Goal: Task Accomplishment & Management: Manage account settings

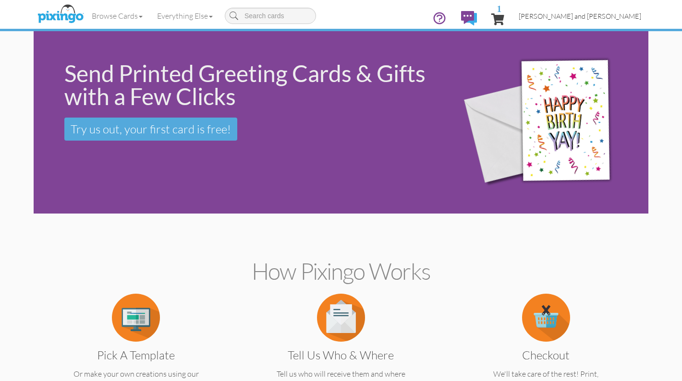
click at [592, 16] on span "[PERSON_NAME] and [PERSON_NAME]" at bounding box center [580, 16] width 123 height 8
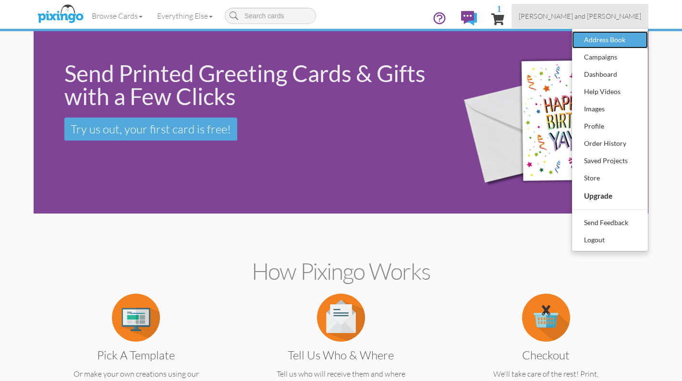
click at [604, 43] on div "Address Book" at bounding box center [610, 40] width 57 height 14
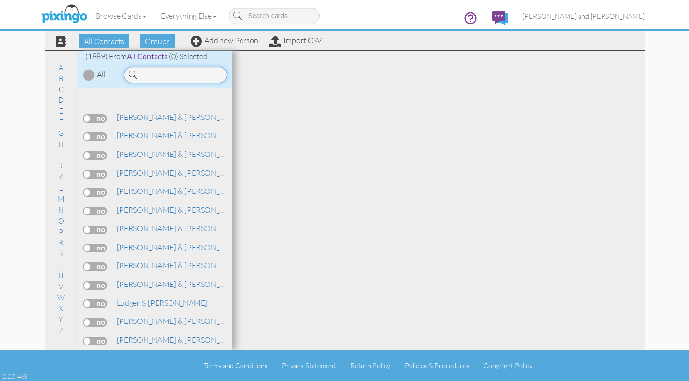
click at [156, 77] on input at bounding box center [175, 75] width 103 height 16
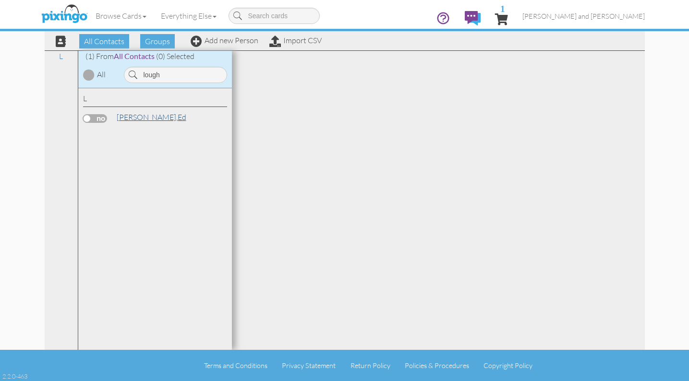
click at [149, 118] on span "[PERSON_NAME]," at bounding box center [147, 117] width 61 height 10
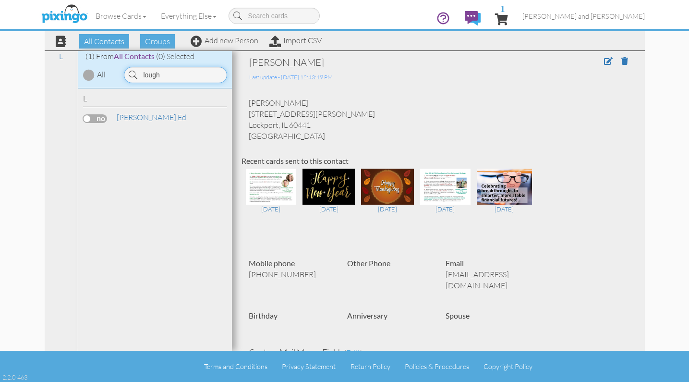
click at [182, 80] on input "lough" at bounding box center [175, 75] width 103 height 16
type input "gils"
click at [153, 121] on link "[PERSON_NAME]" at bounding box center [185, 117] width 139 height 12
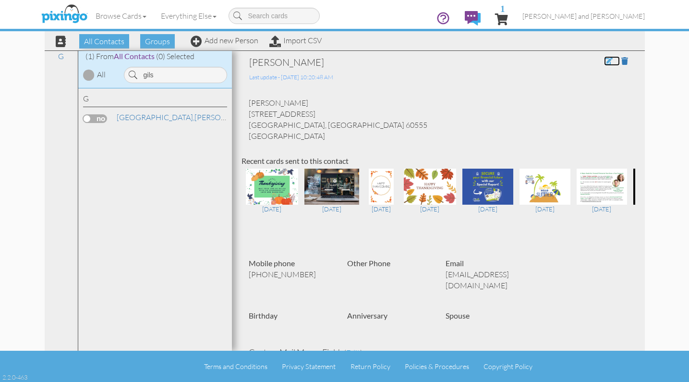
click at [604, 62] on span at bounding box center [608, 61] width 9 height 8
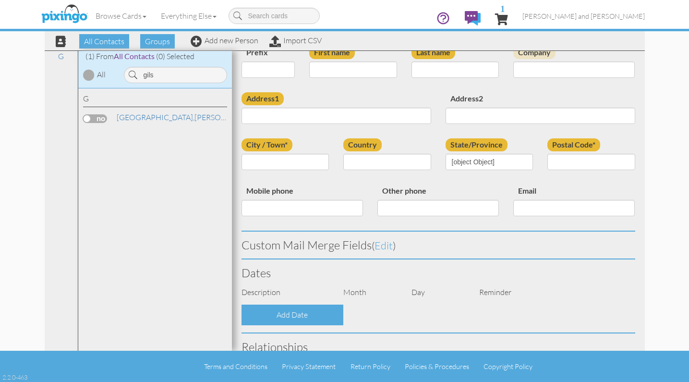
type input "[PERSON_NAME]"
type input "[GEOGRAPHIC_DATA]"
type input "[STREET_ADDRESS]"
type input "[GEOGRAPHIC_DATA]"
type input "60555"
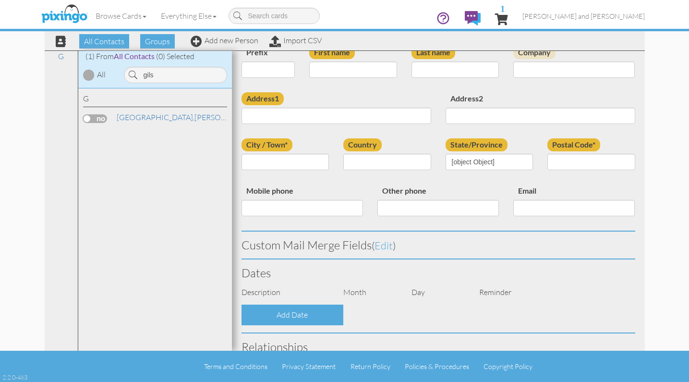
type input "6304737254"
type input "[EMAIL_ADDRESS][DOMAIN_NAME]"
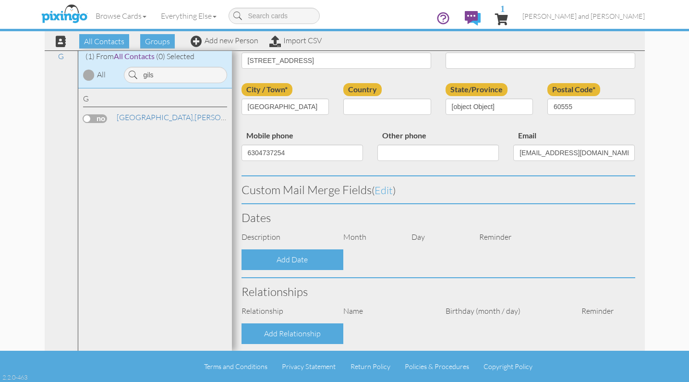
select select "object:6296"
select select "object:6541"
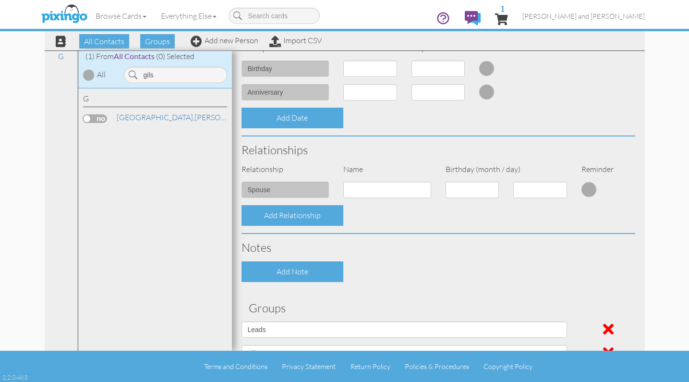
scroll to position [368, 0]
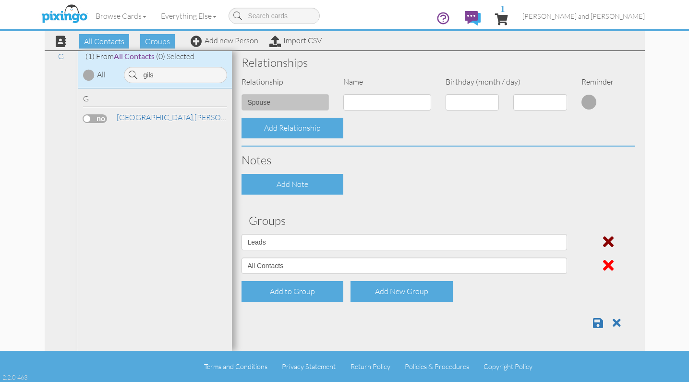
click at [603, 243] on span at bounding box center [608, 241] width 11 height 15
select select "object:6288"
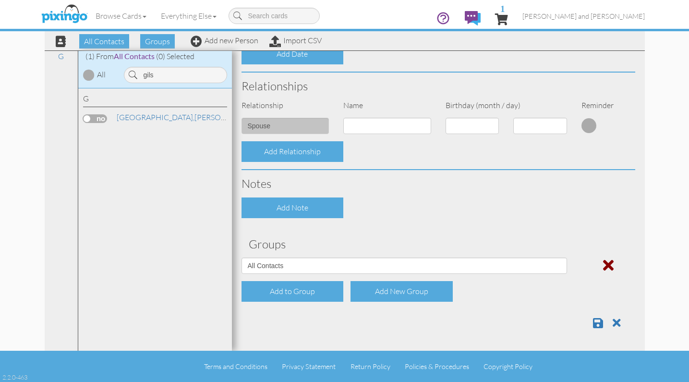
click at [605, 262] on span at bounding box center [608, 265] width 11 height 15
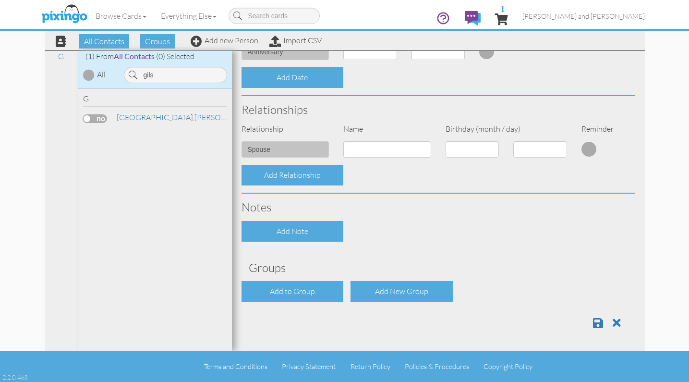
scroll to position [321, 0]
click at [328, 296] on div "Add to Group" at bounding box center [293, 291] width 102 height 21
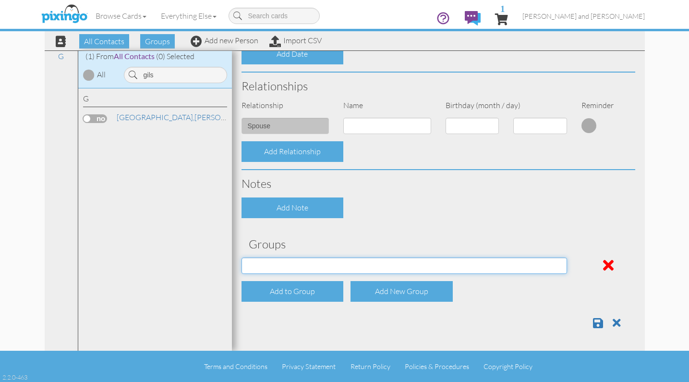
click at [305, 261] on select "All Contacts Clients Do Not Send duplicate spouse (for b-day only) Holiday Only…" at bounding box center [405, 266] width 326 height 16
select select "object:6290"
click at [242, 258] on select "All Contacts Clients Do Not Send duplicate spouse (for b-day only) Holiday Only…" at bounding box center [405, 266] width 326 height 16
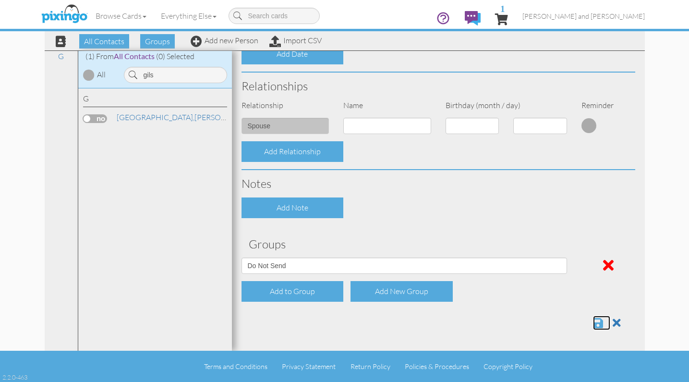
click at [595, 325] on span at bounding box center [598, 323] width 10 height 12
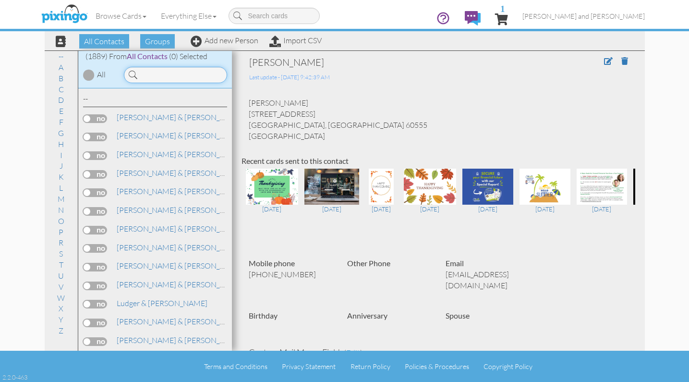
click at [160, 77] on input at bounding box center [175, 75] width 103 height 16
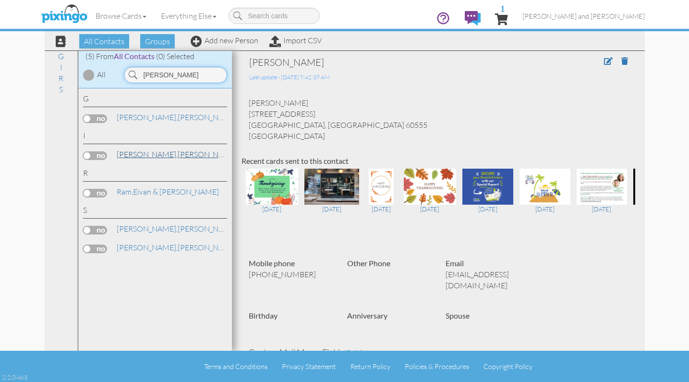
type input "ivan"
click at [143, 153] on link "Ivan, Paul" at bounding box center [177, 154] width 123 height 12
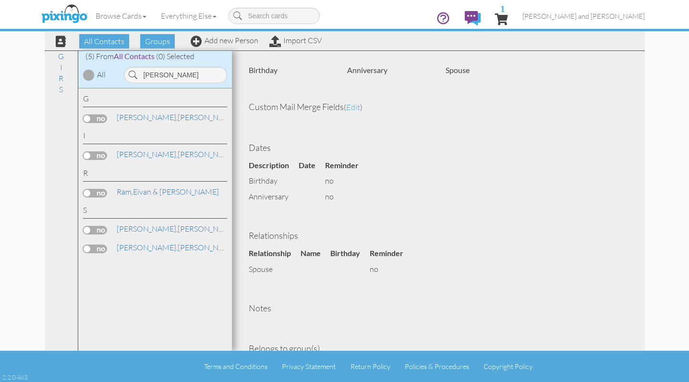
scroll to position [282, 0]
